Goal: Navigation & Orientation: Find specific page/section

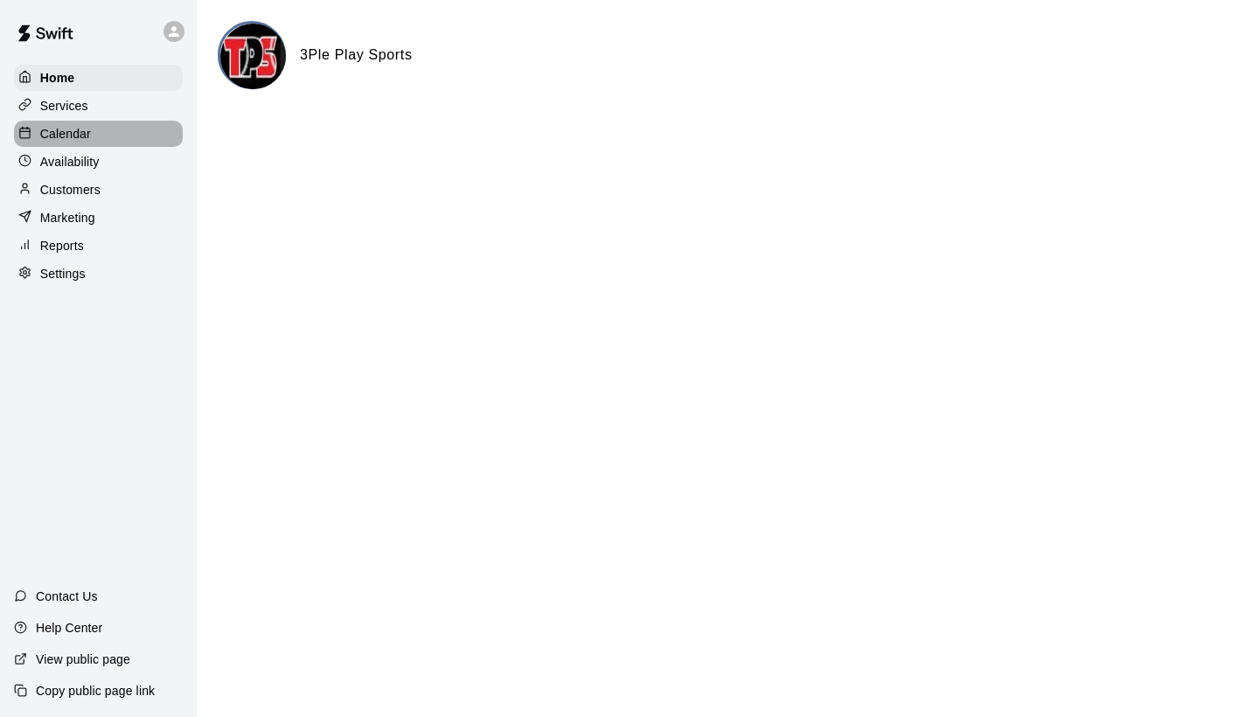
click at [109, 136] on div "Calendar" at bounding box center [98, 134] width 169 height 26
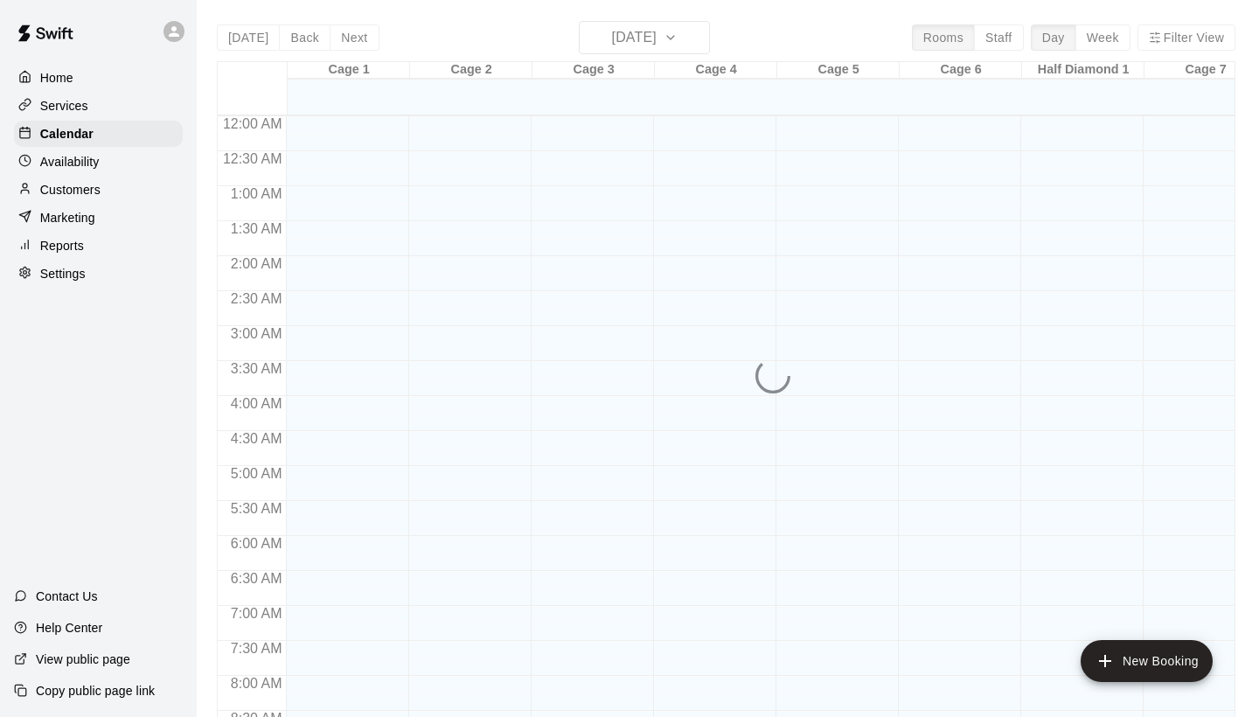
scroll to position [1006, 0]
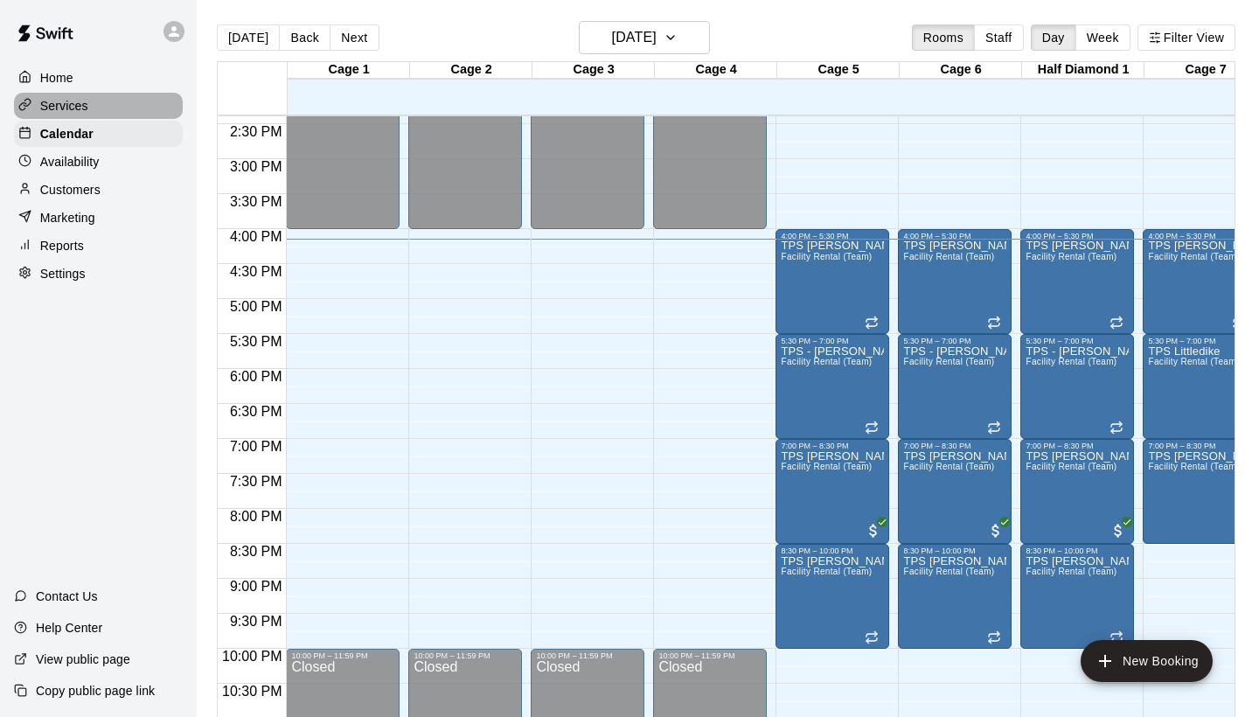
click at [90, 104] on div "Services" at bounding box center [98, 106] width 169 height 26
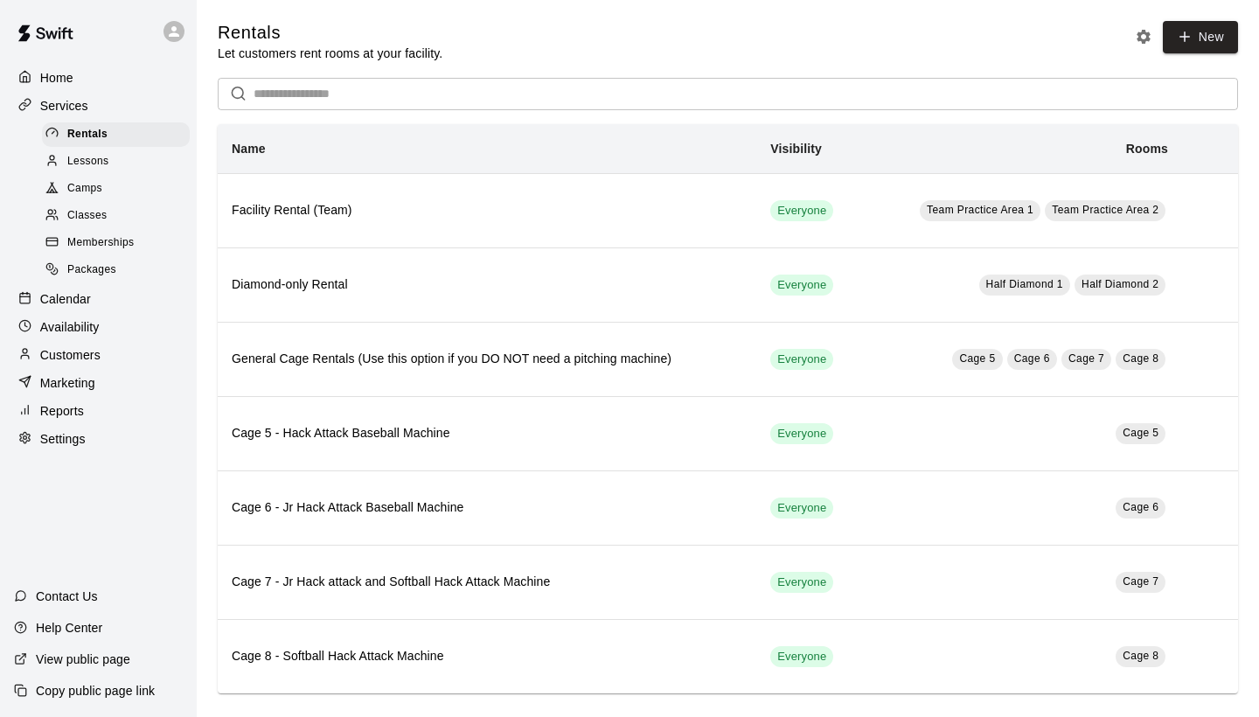
click at [99, 208] on span "Classes" at bounding box center [86, 215] width 39 height 17
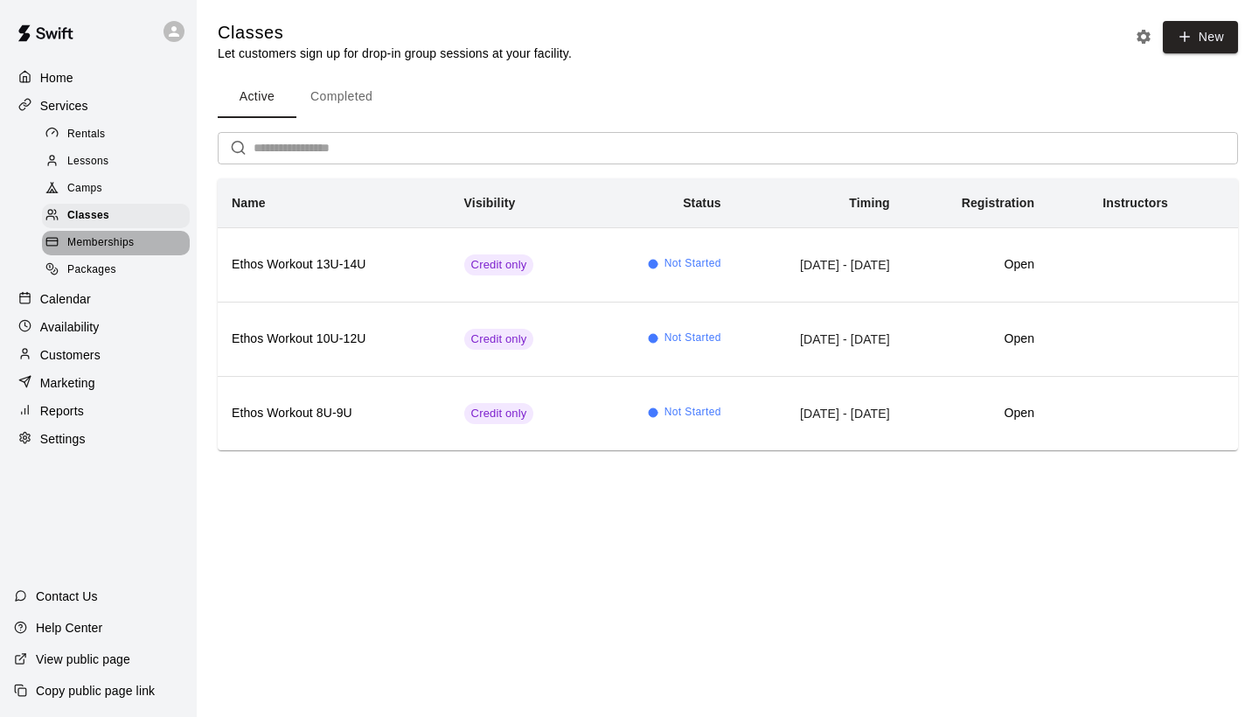
click at [126, 234] on span "Memberships" at bounding box center [100, 242] width 66 height 17
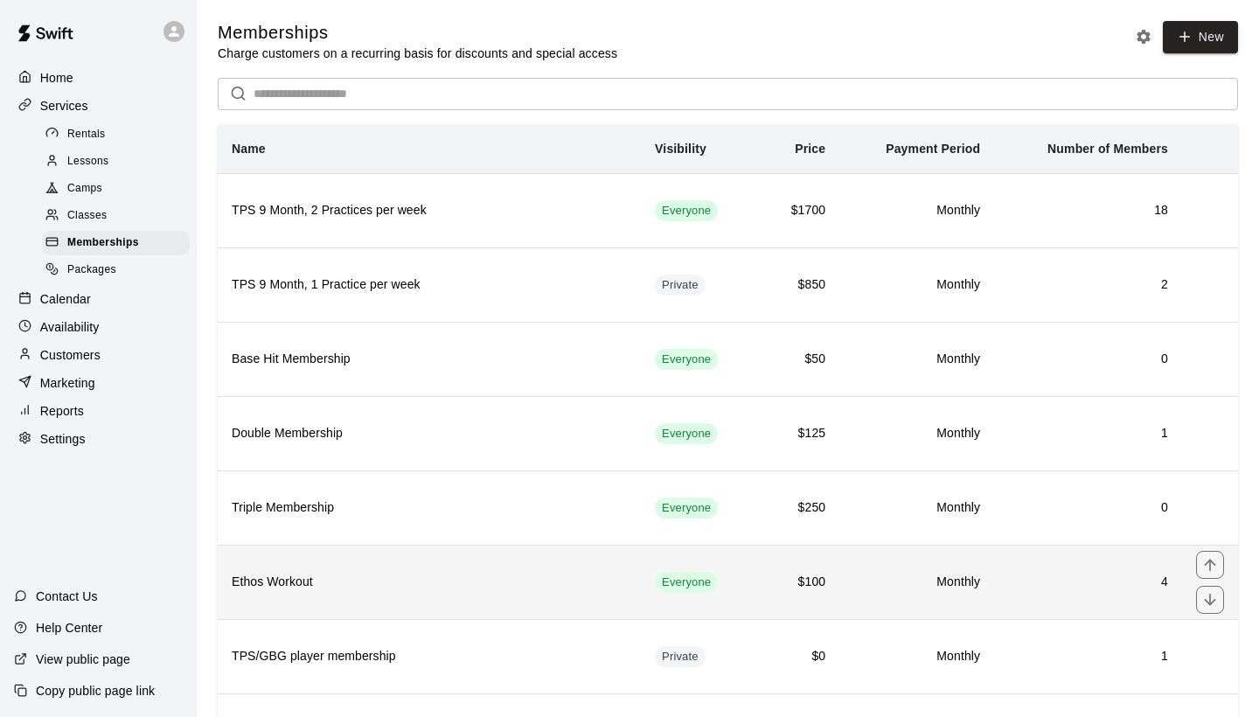
click at [410, 576] on h6 "Ethos Workout" at bounding box center [429, 582] width 395 height 19
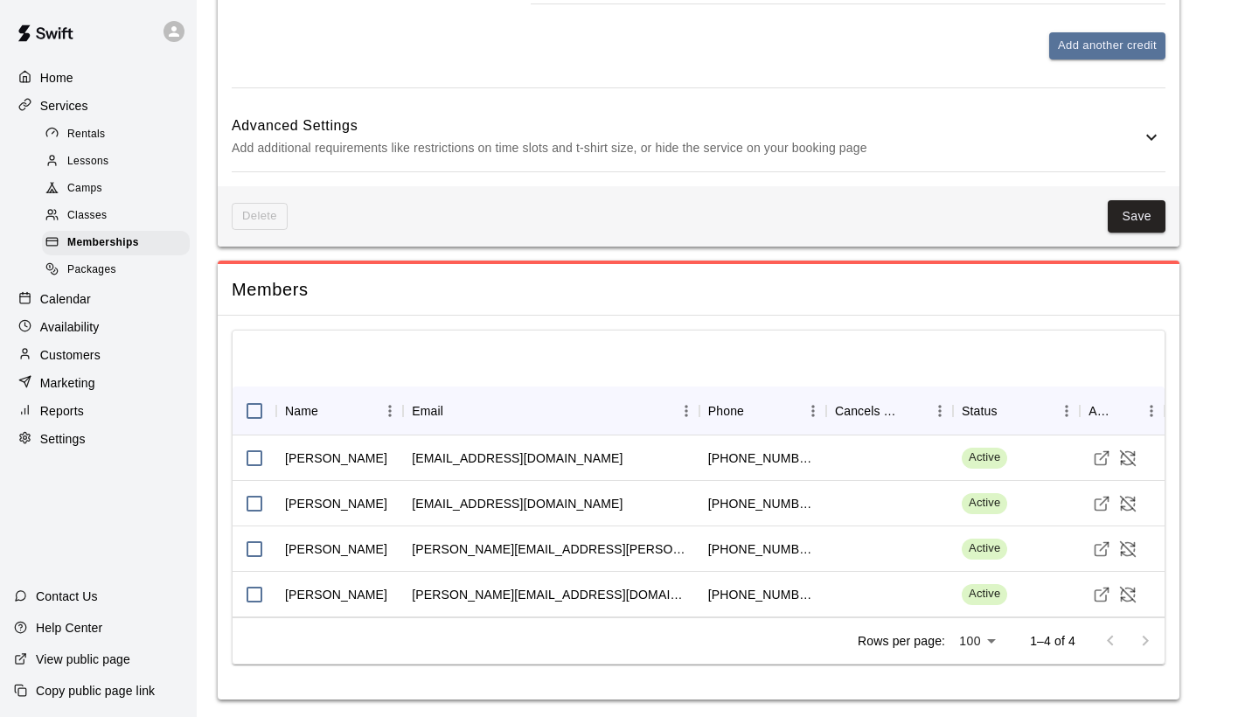
scroll to position [960, 0]
click at [592, 540] on div "[PERSON_NAME][EMAIL_ADDRESS][PERSON_NAME][DOMAIN_NAME]" at bounding box center [551, 549] width 296 height 45
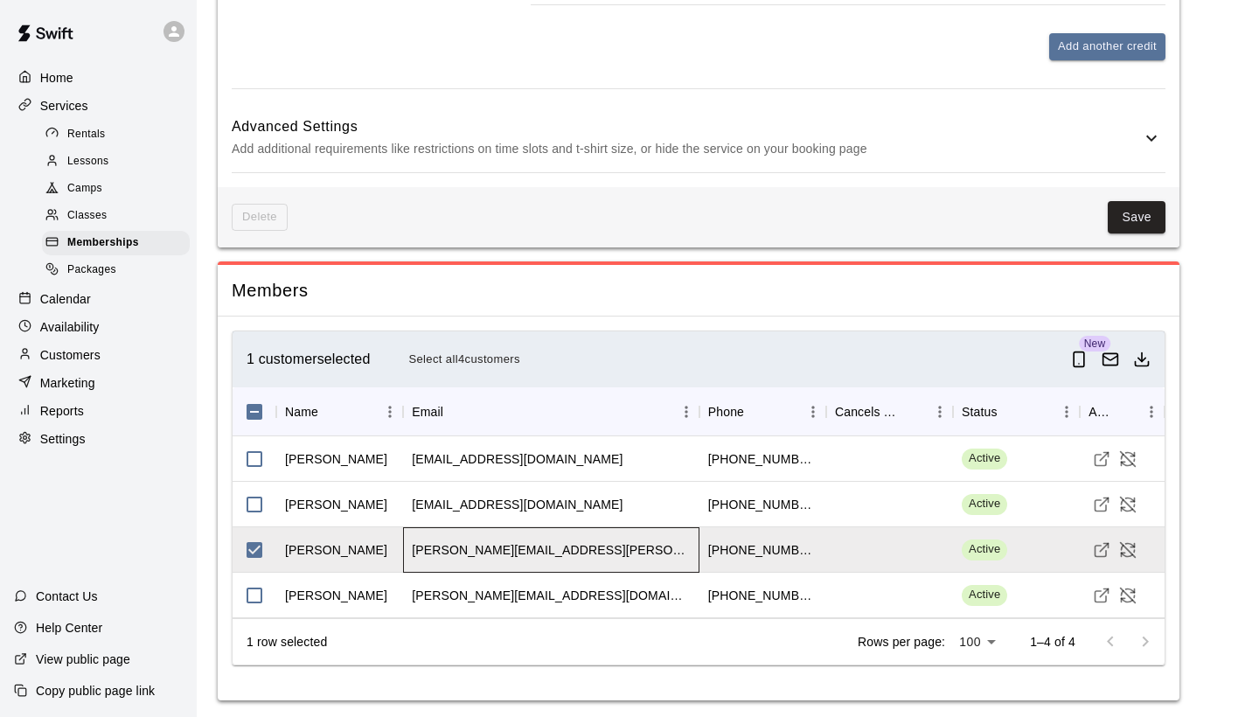
click at [625, 536] on div "[PERSON_NAME][EMAIL_ADDRESS][PERSON_NAME][DOMAIN_NAME]" at bounding box center [551, 549] width 296 height 45
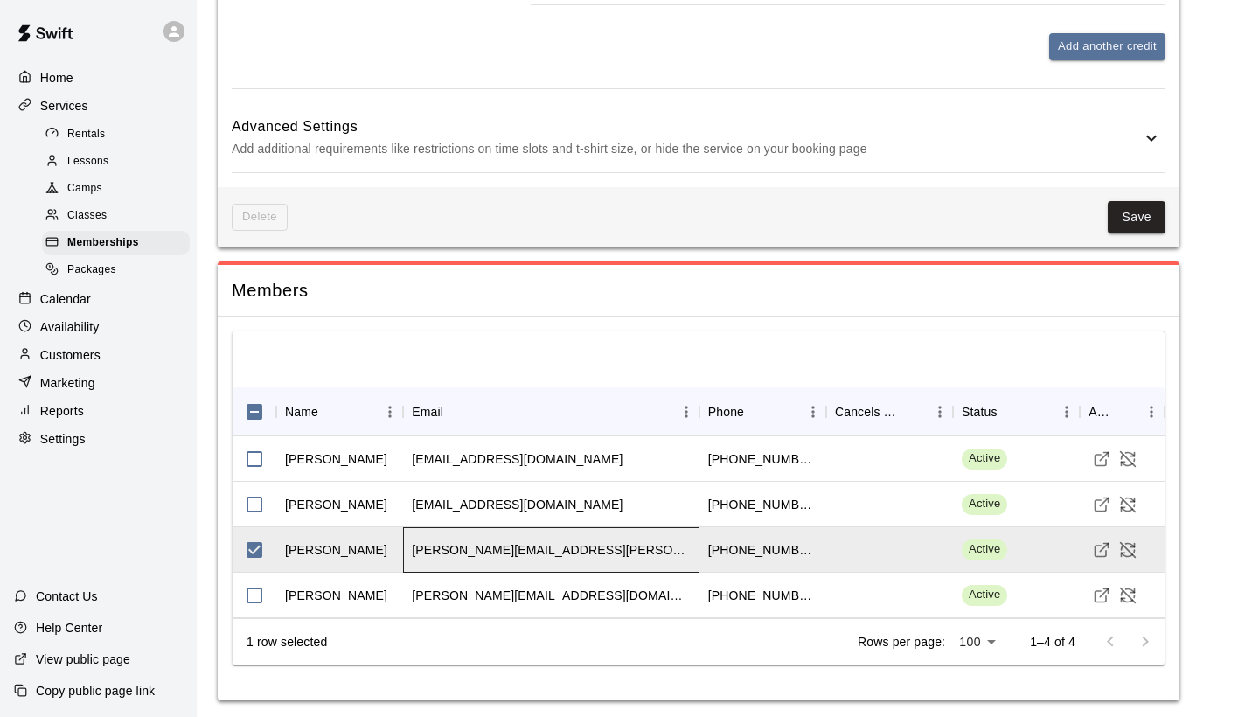
click at [625, 536] on div "[PERSON_NAME][EMAIL_ADDRESS][PERSON_NAME][DOMAIN_NAME]" at bounding box center [551, 549] width 296 height 45
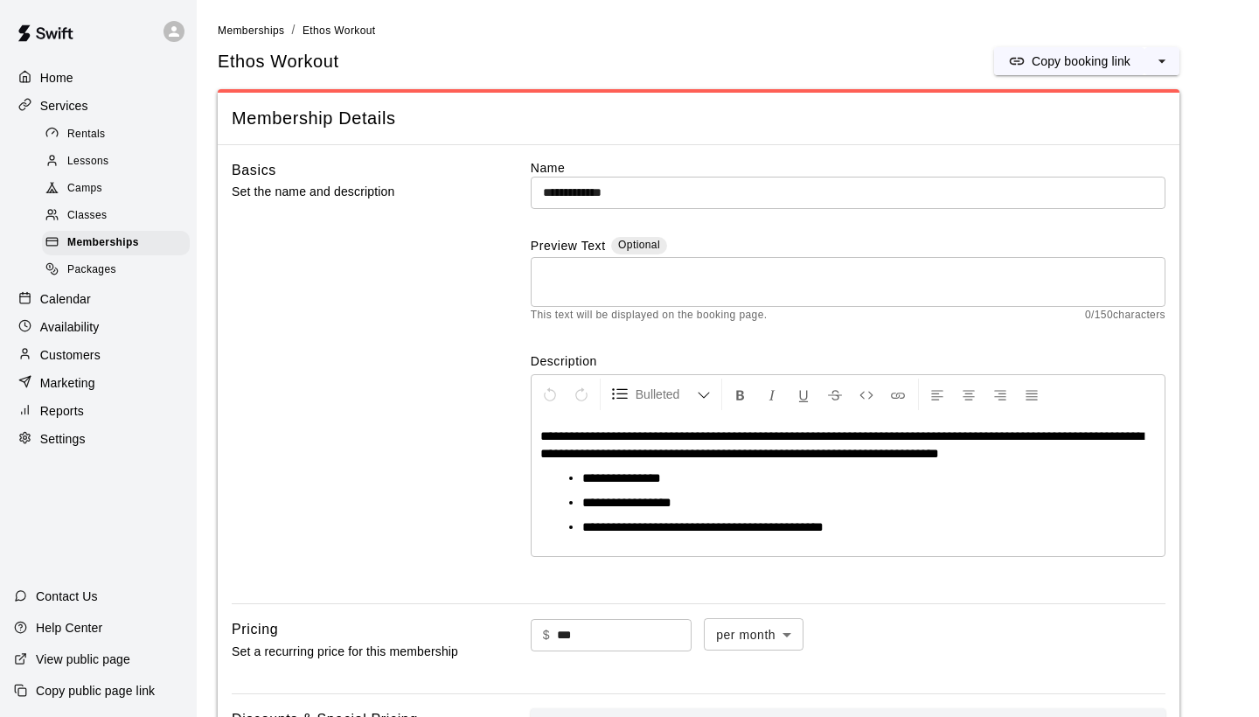
scroll to position [0, 0]
click at [76, 78] on div "Home" at bounding box center [98, 78] width 169 height 26
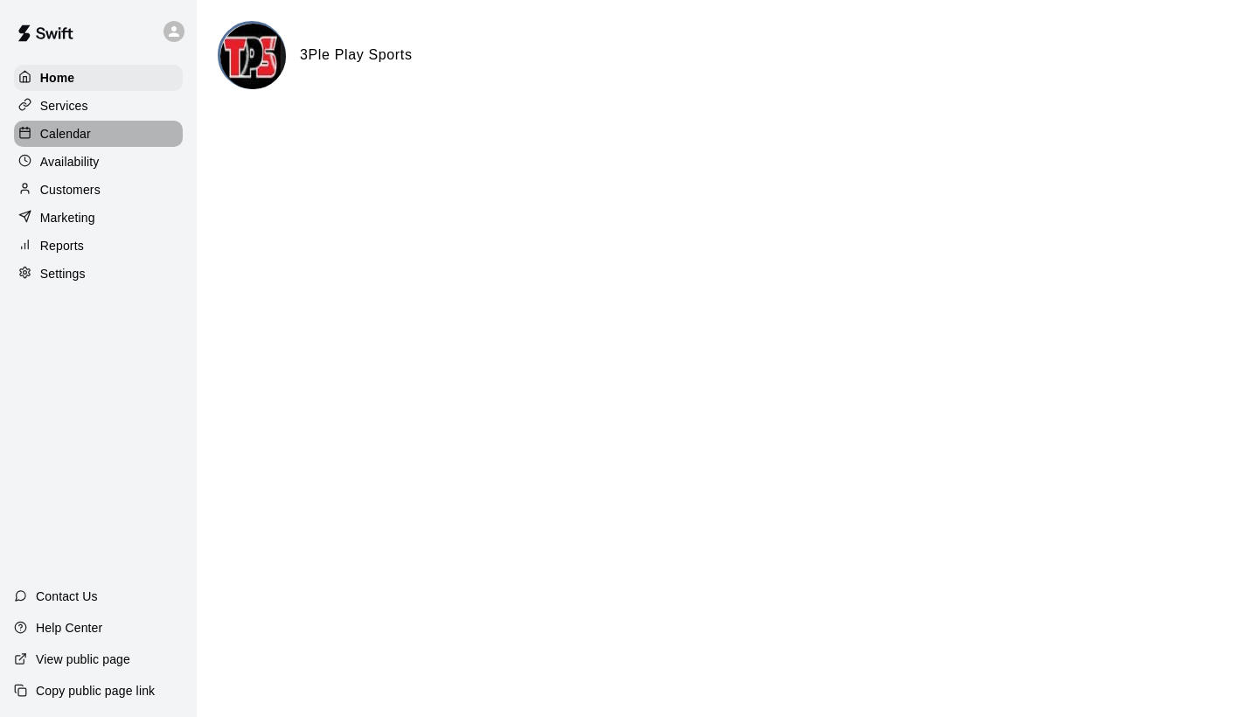
click at [83, 128] on p "Calendar" at bounding box center [65, 133] width 51 height 17
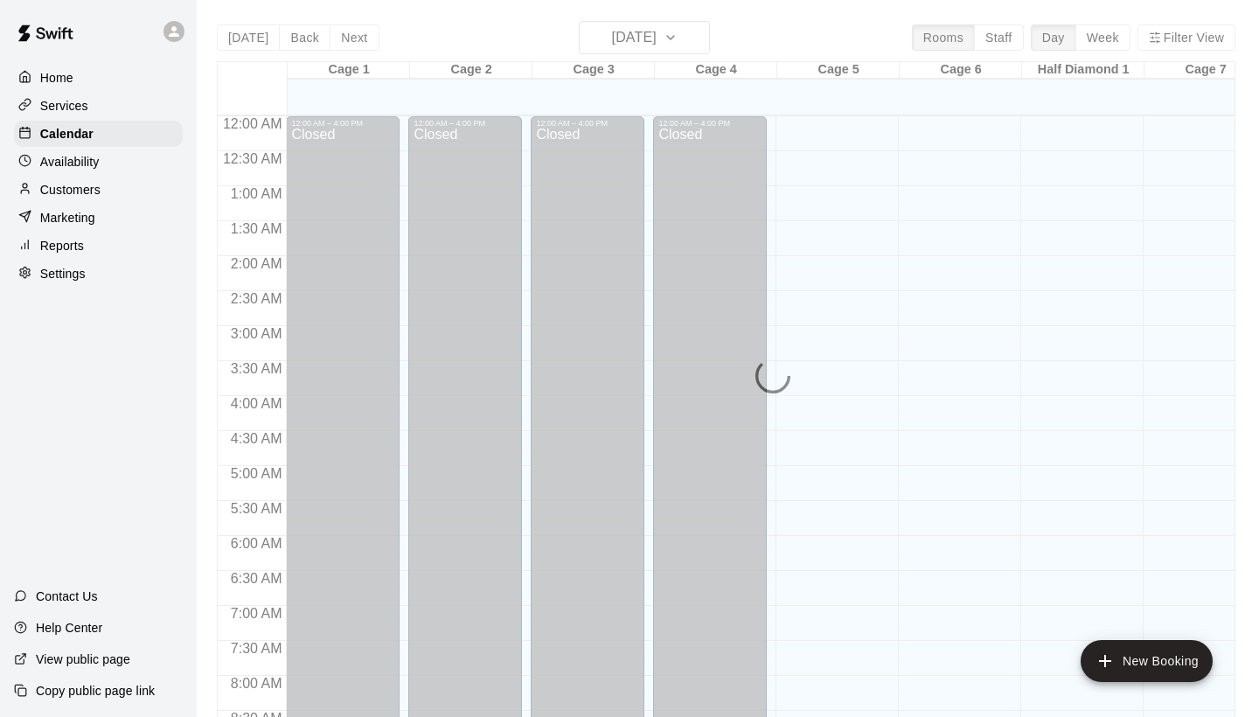
scroll to position [1006, 0]
